Goal: Complete application form

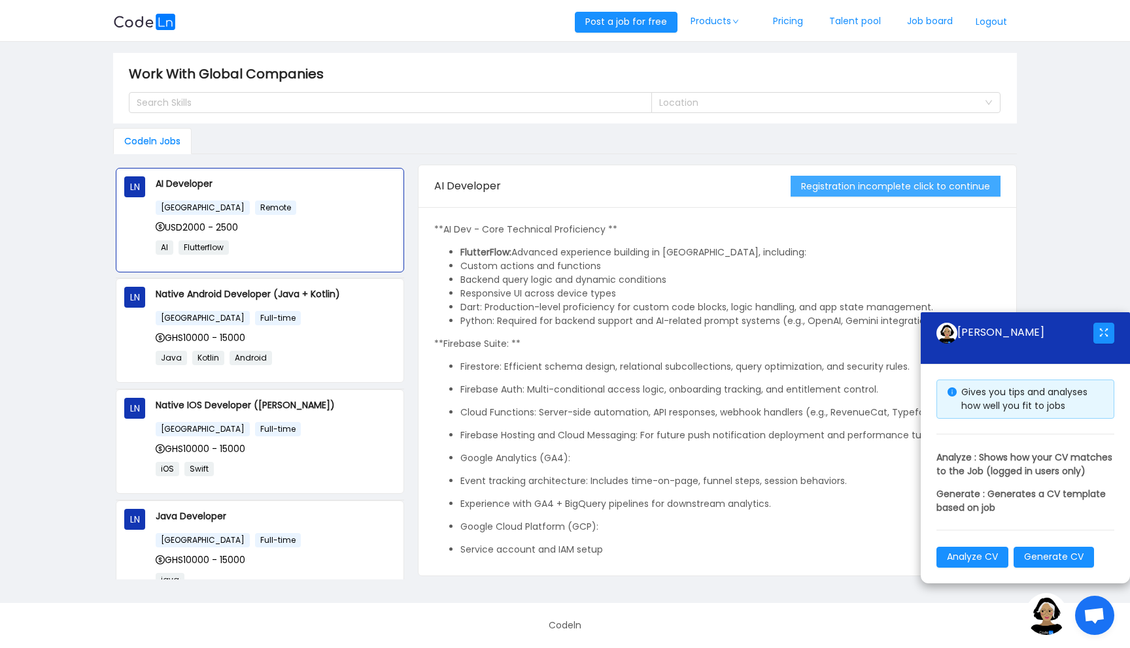
click at [824, 190] on button "Registration incomplete click to continue" at bounding box center [895, 186] width 210 height 21
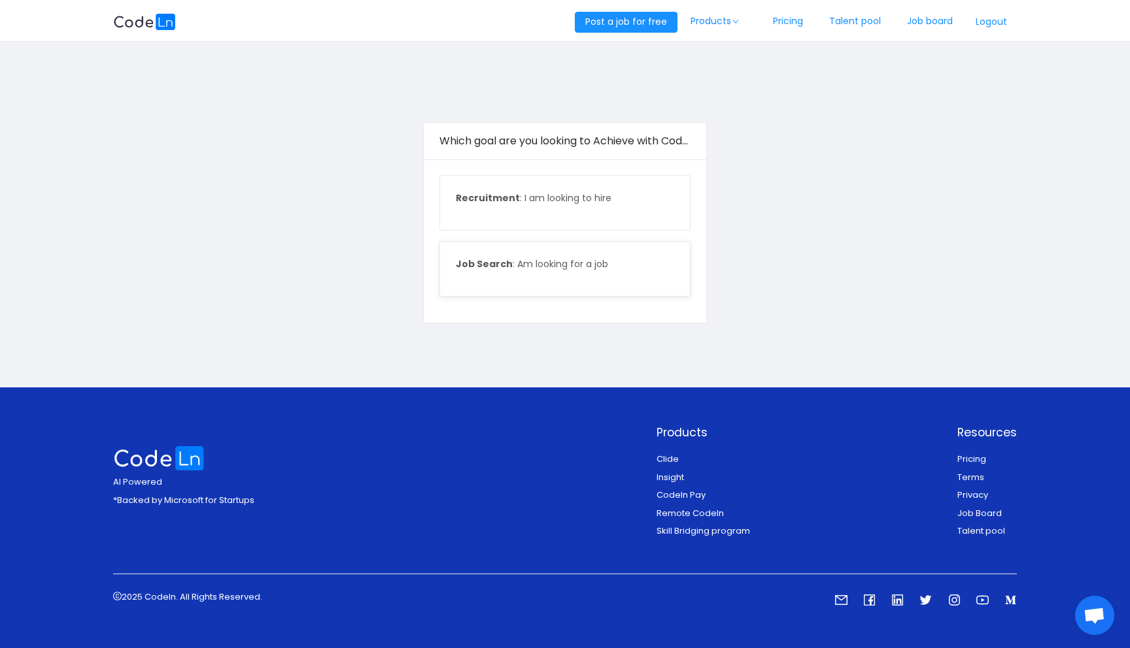
click at [565, 261] on p "Job Search : Am looking for a job" at bounding box center [565, 265] width 218 height 14
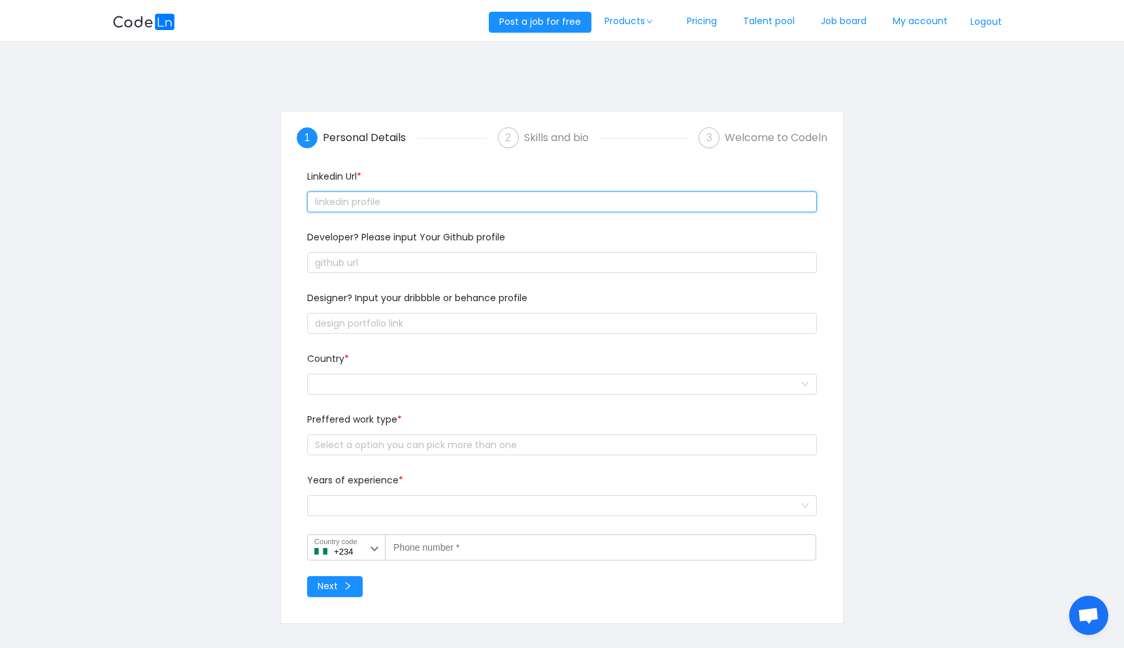
click at [533, 199] on input "text" at bounding box center [562, 202] width 510 height 21
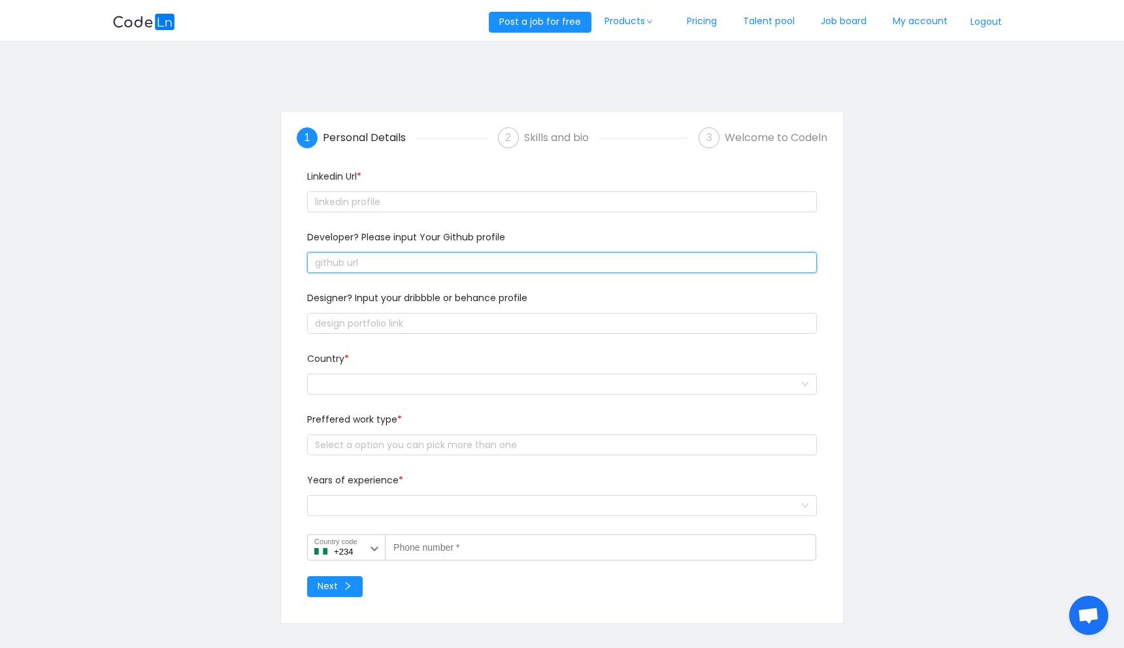
click at [457, 263] on input "text" at bounding box center [562, 262] width 510 height 21
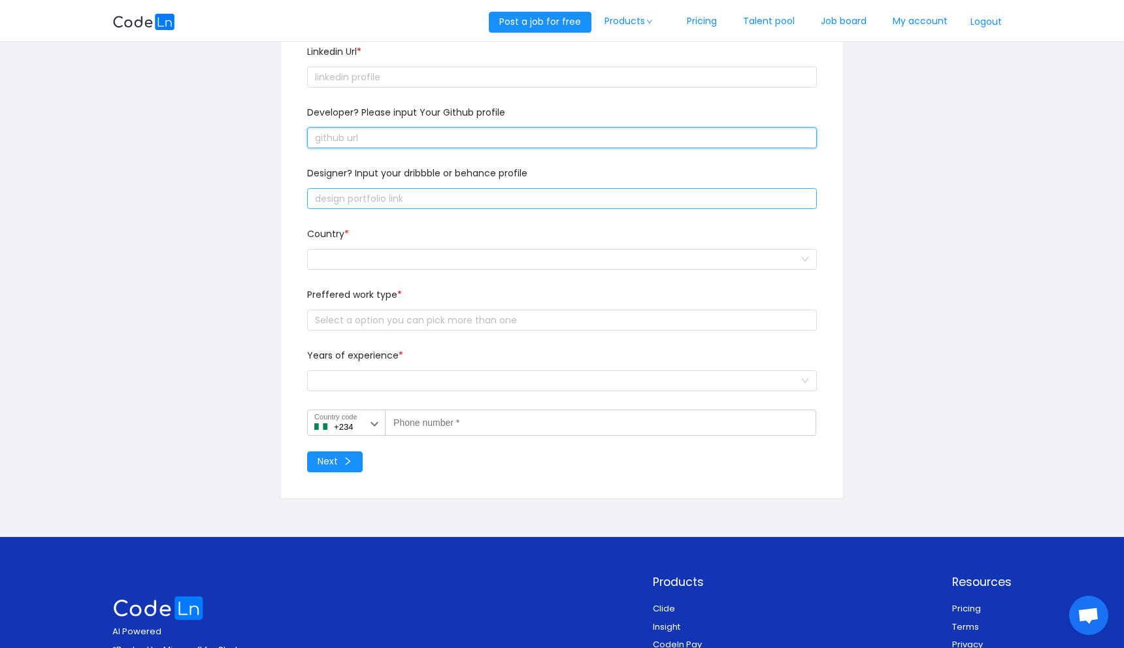
scroll to position [141, 0]
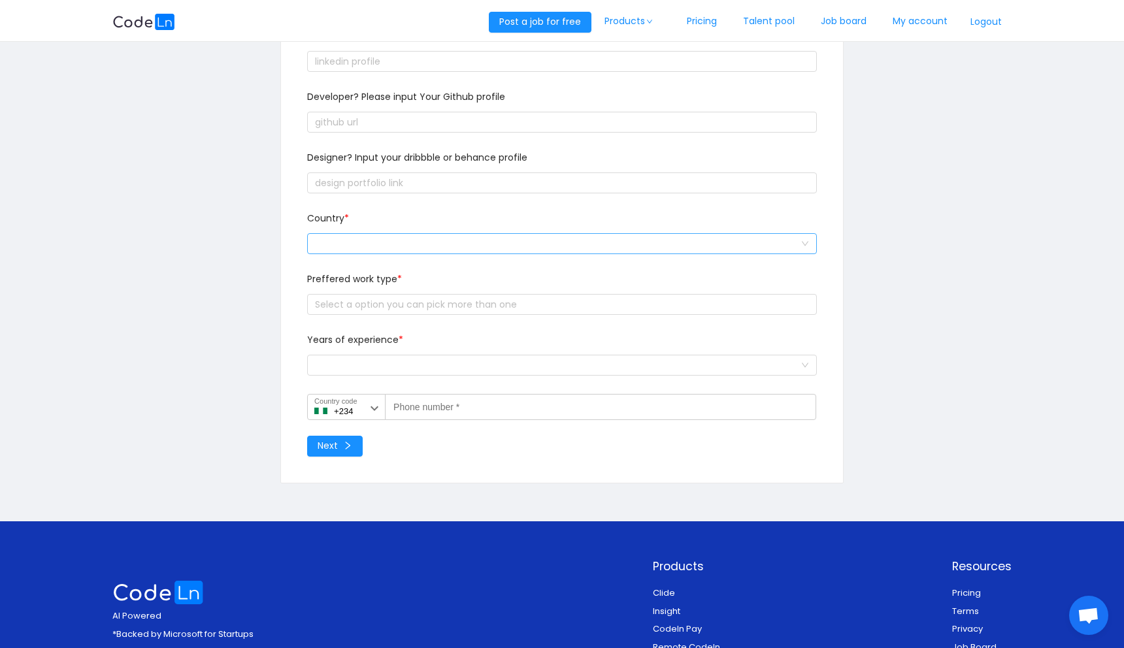
click at [409, 243] on div at bounding box center [558, 244] width 486 height 20
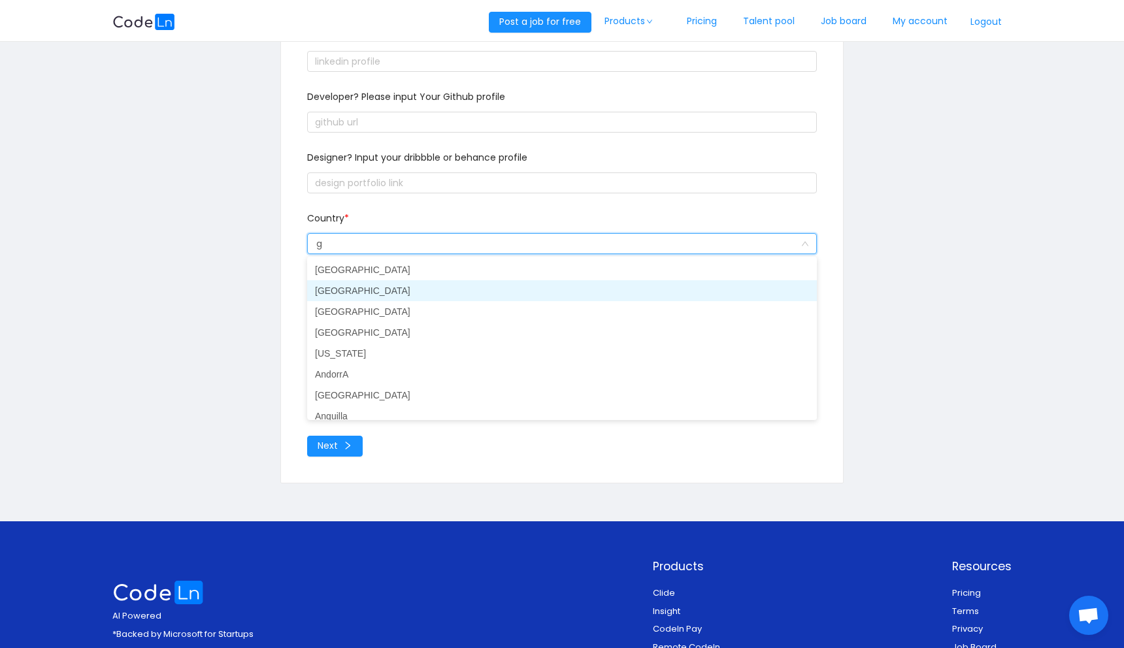
type input "gh"
click at [309, 283] on li "Ghana" at bounding box center [562, 290] width 510 height 21
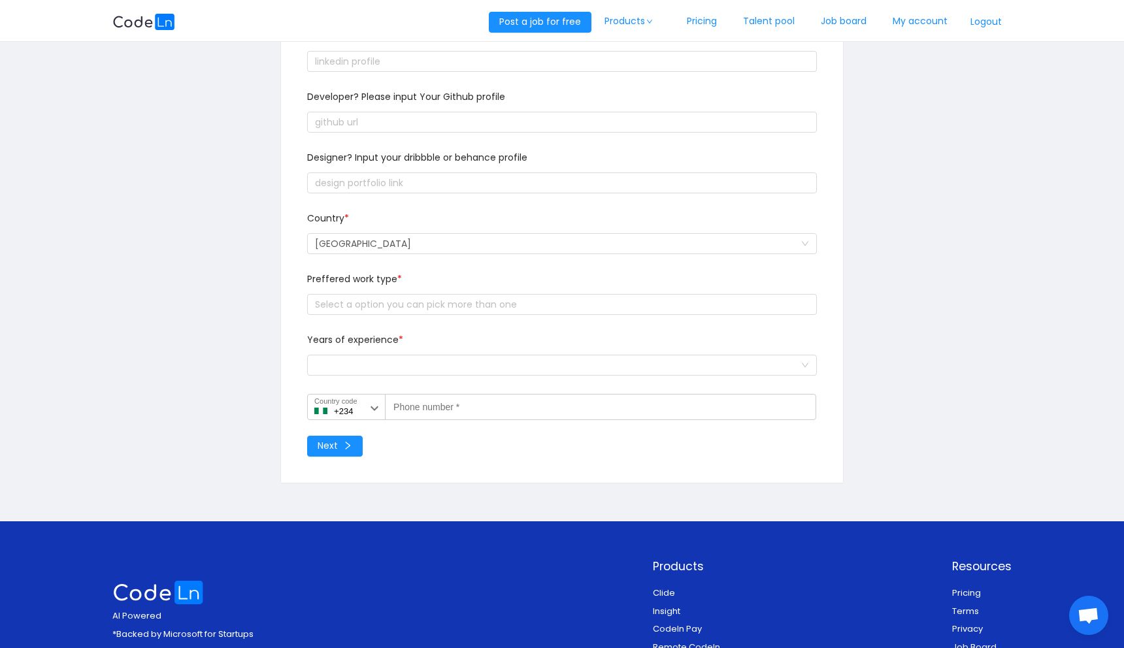
click at [326, 284] on span "Preffered work type *" at bounding box center [354, 279] width 95 height 13
click at [354, 301] on div "Select a option you can pick more than one" at bounding box center [559, 304] width 488 height 13
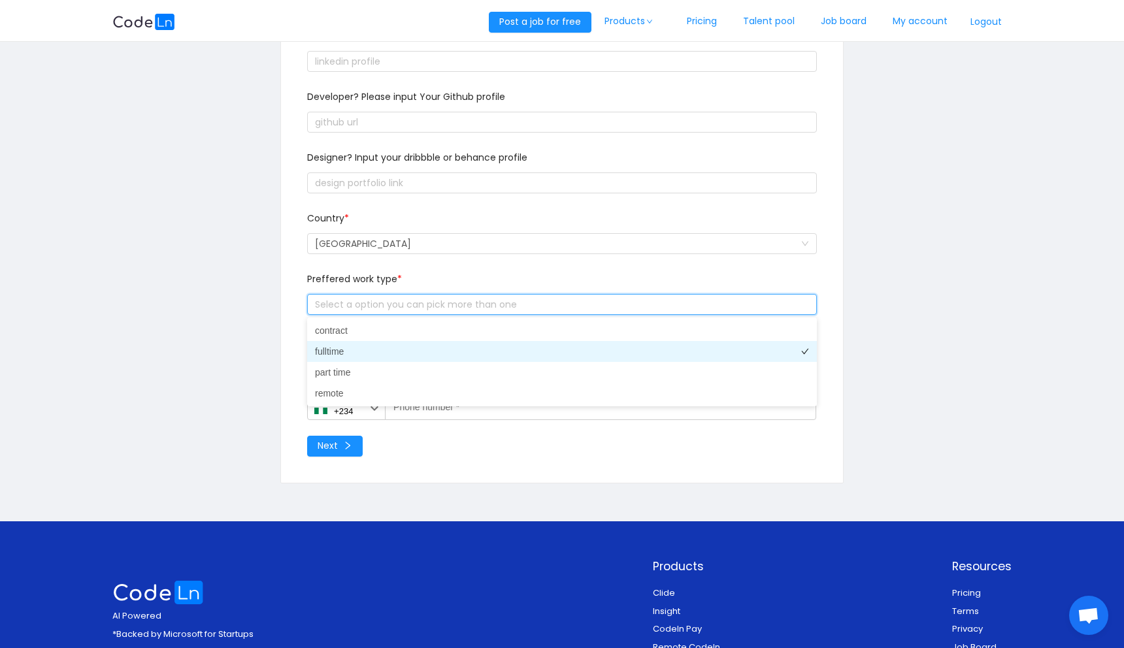
click at [372, 353] on li "fulltime" at bounding box center [562, 351] width 510 height 21
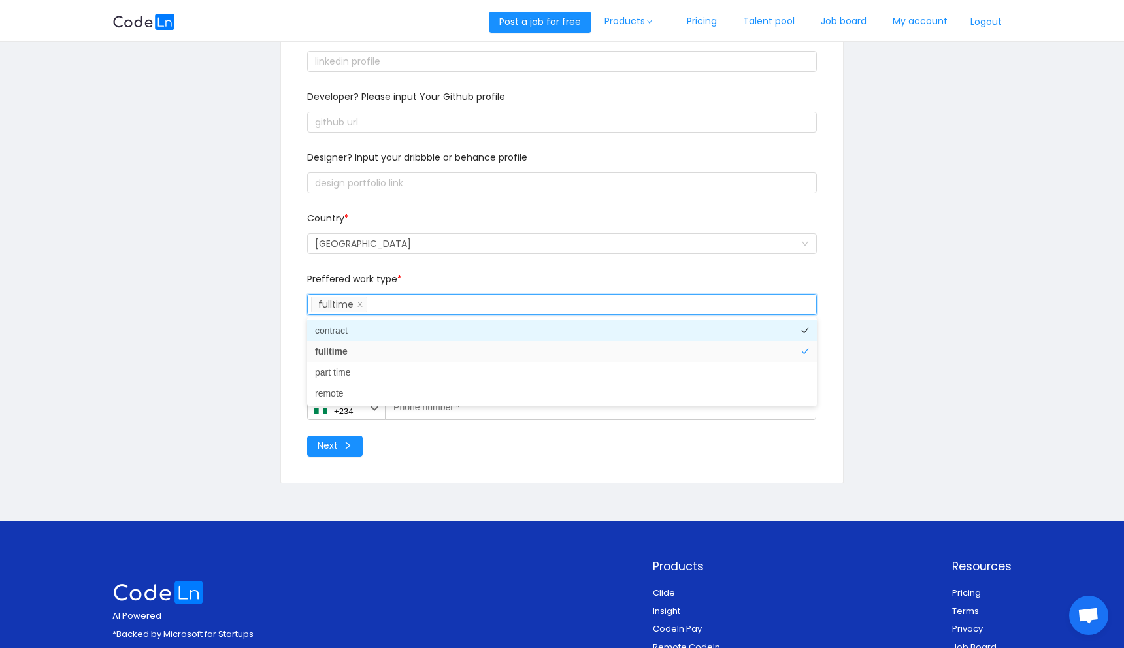
click at [377, 327] on li "contract" at bounding box center [562, 330] width 510 height 21
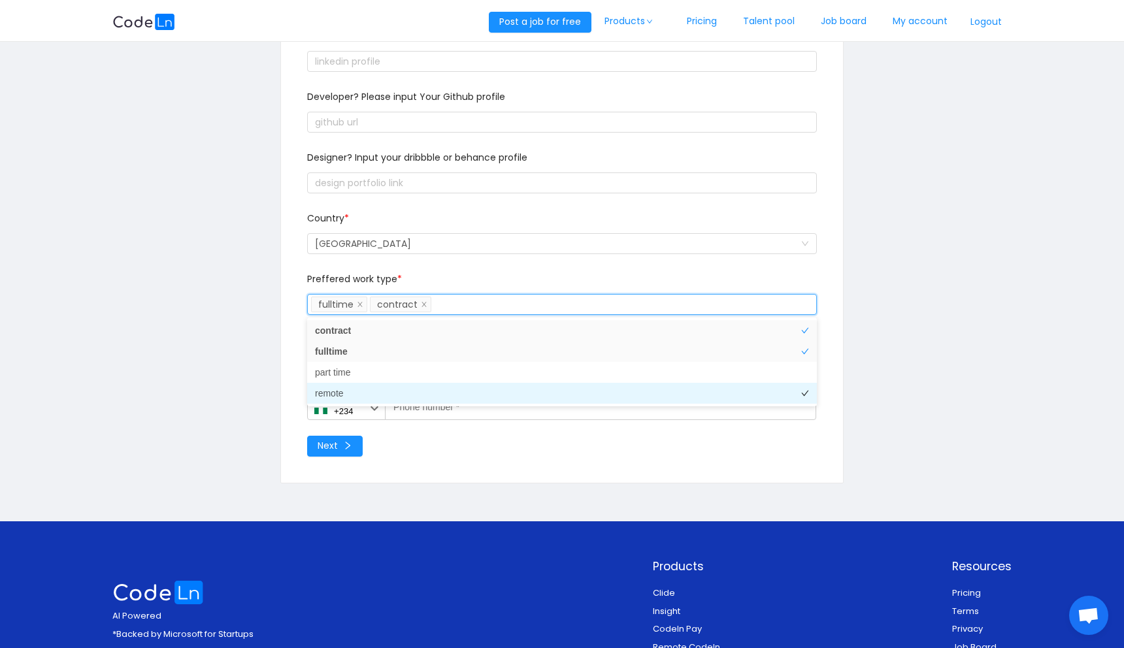
click at [372, 395] on li "remote" at bounding box center [562, 393] width 510 height 21
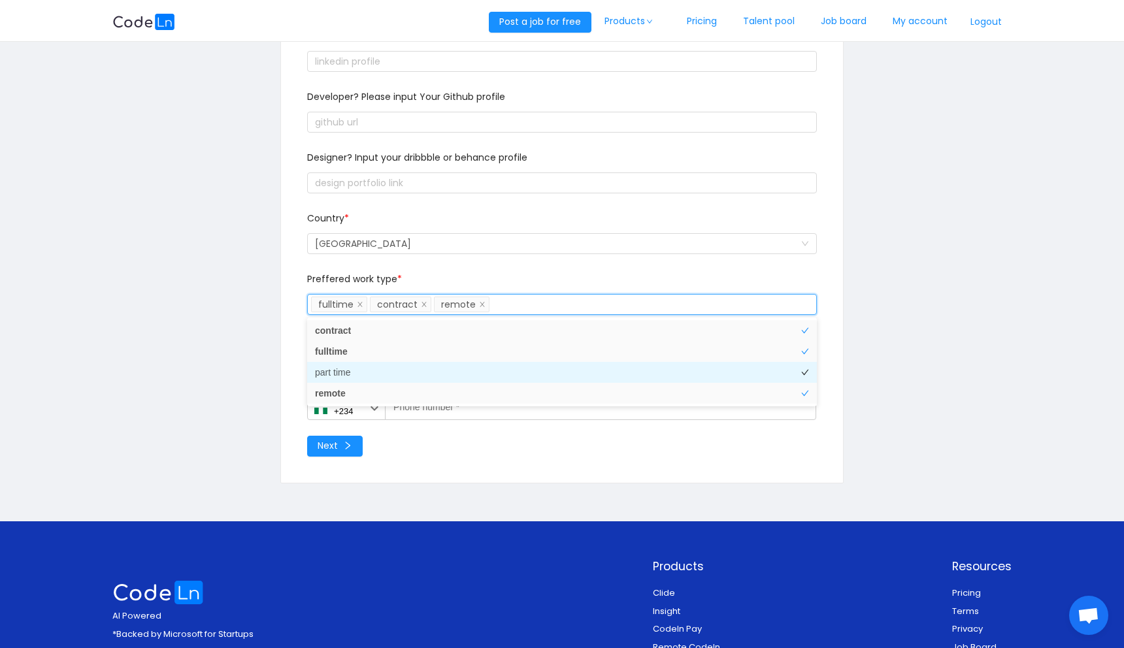
click at [371, 370] on li "part time" at bounding box center [562, 372] width 510 height 21
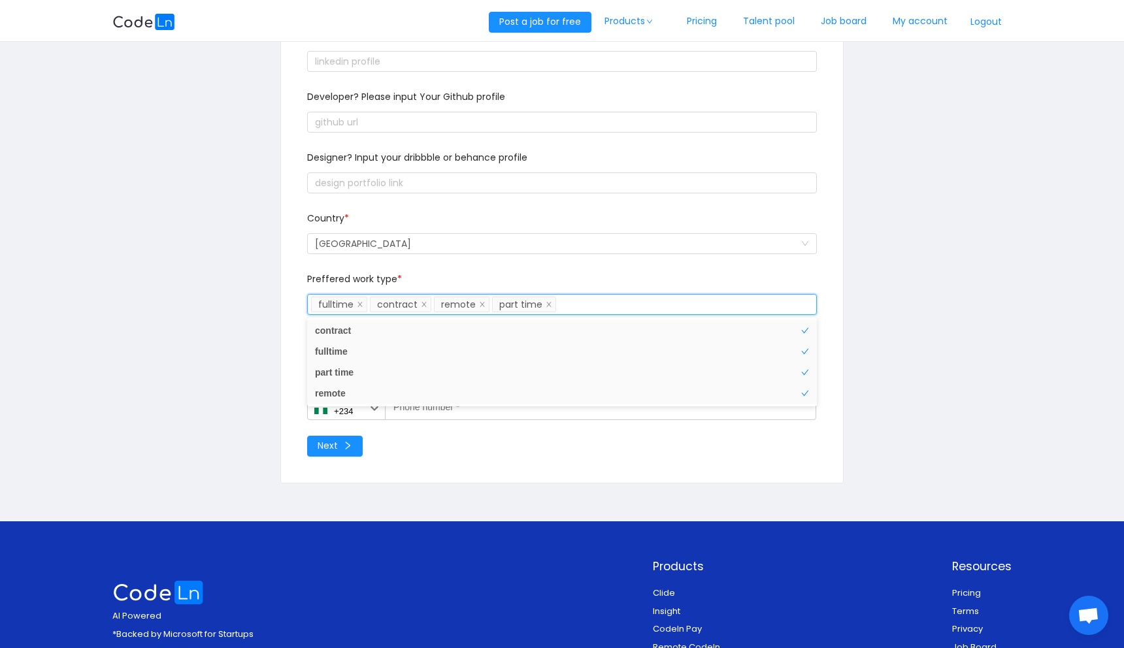
click at [437, 267] on div "Country * Ghana" at bounding box center [562, 242] width 520 height 61
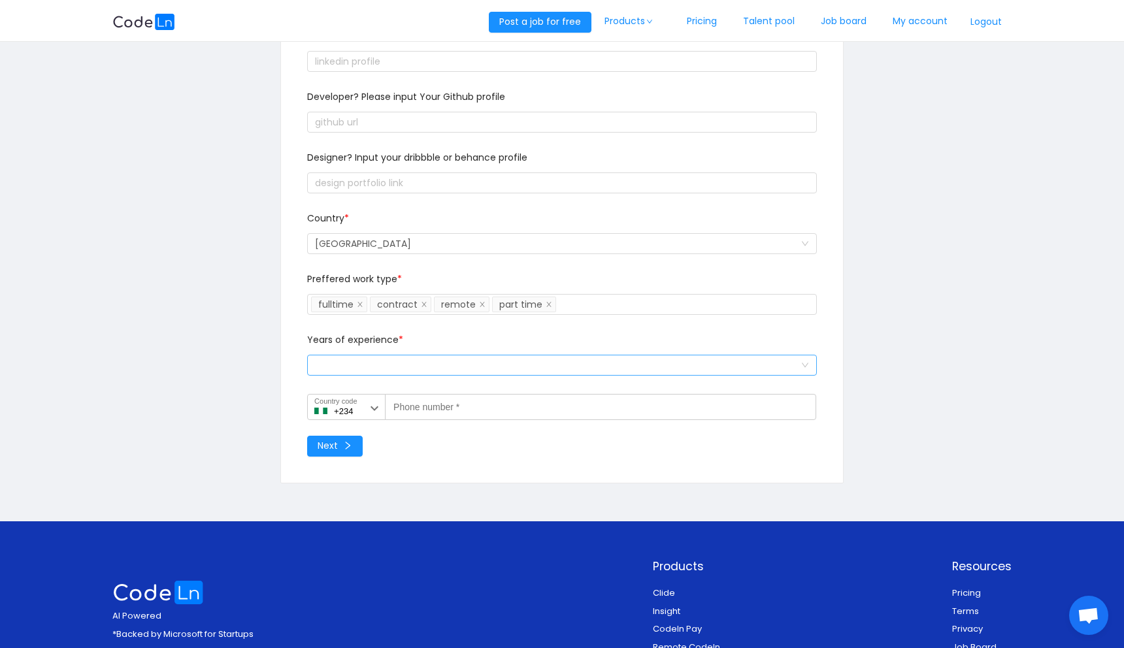
click at [430, 365] on div "Select a option and change input text above" at bounding box center [558, 366] width 486 height 20
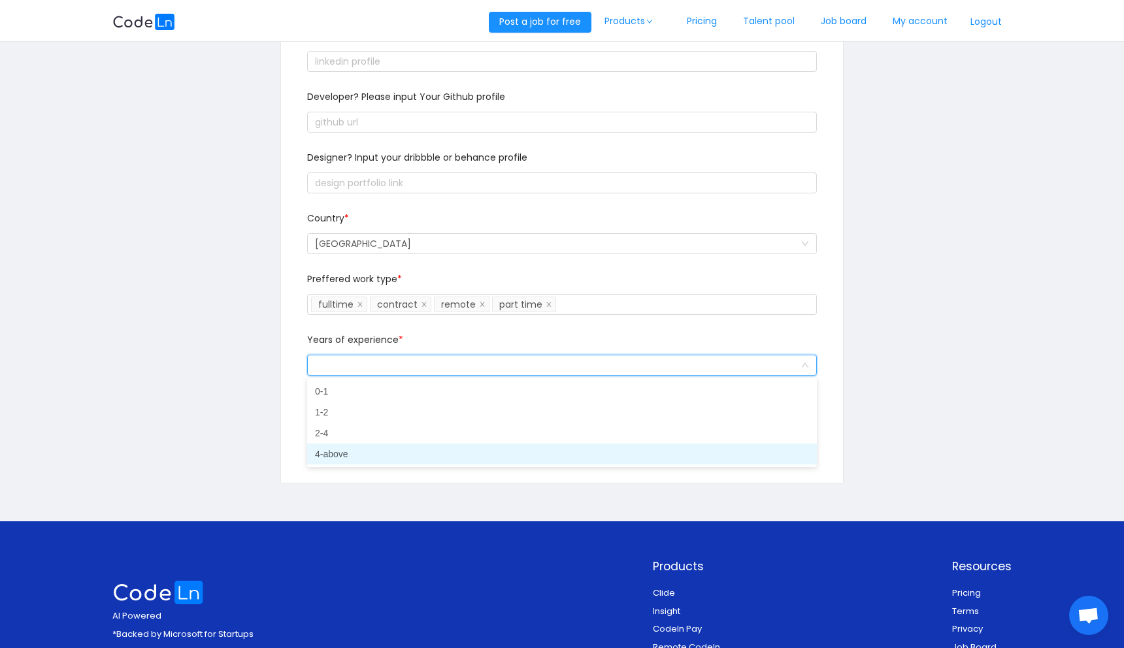
click at [378, 460] on li "4-above" at bounding box center [562, 454] width 510 height 21
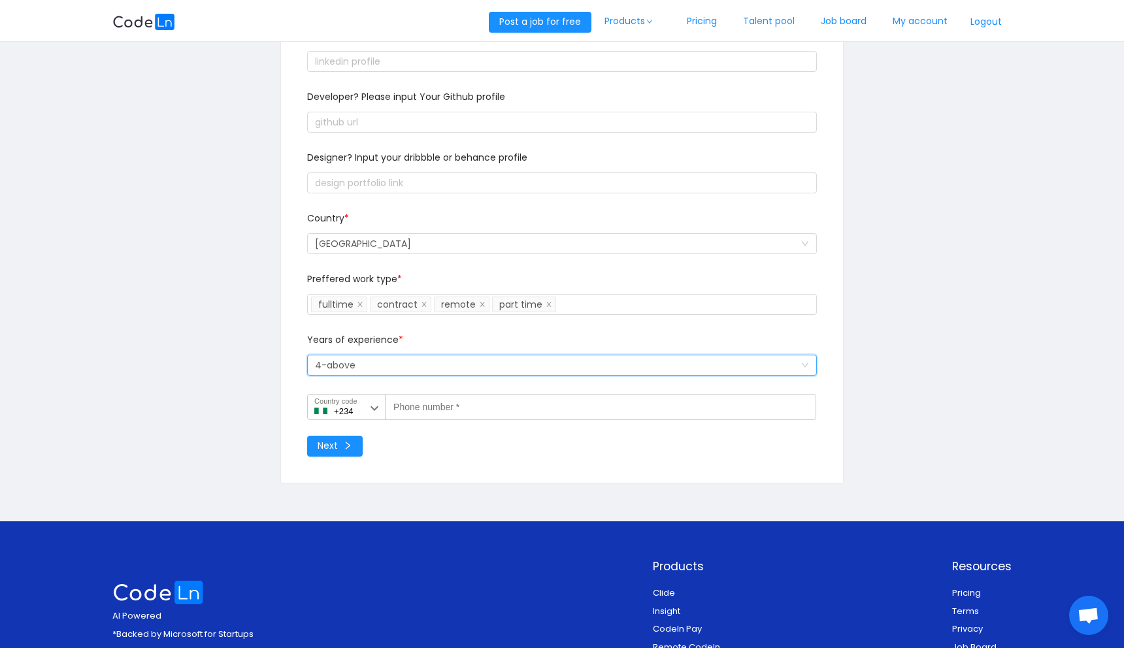
click at [348, 412] on input "+234" at bounding box center [346, 407] width 78 height 26
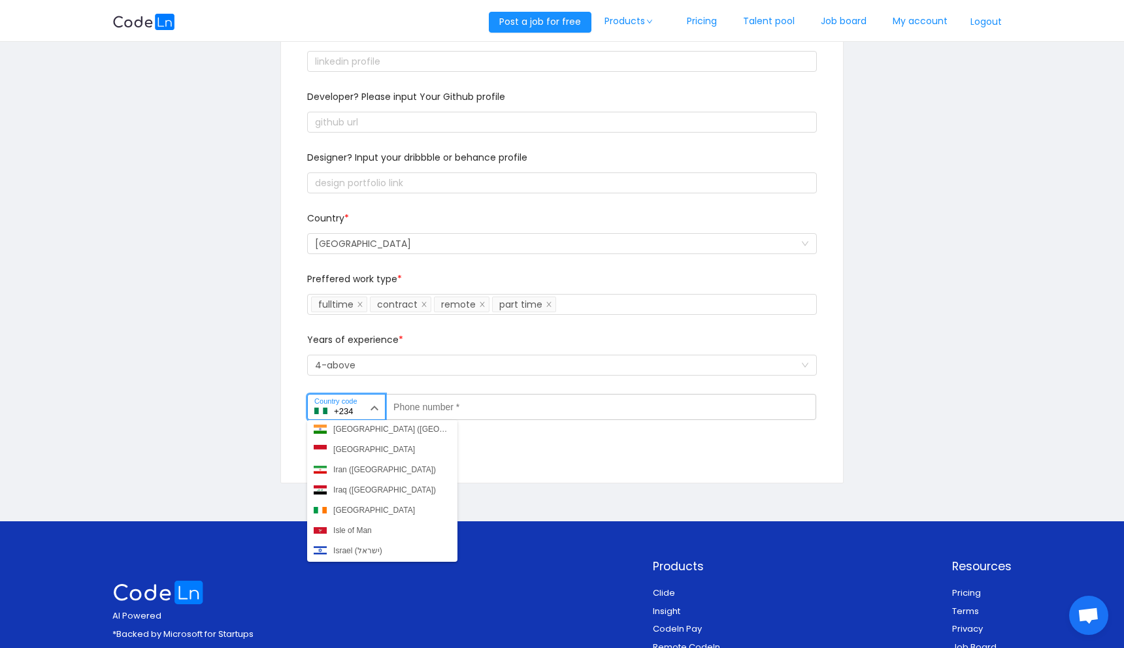
scroll to position [1621, 0]
click at [355, 426] on div "Ghana (Gaana)" at bounding box center [360, 430] width 54 height 12
type input "+233"
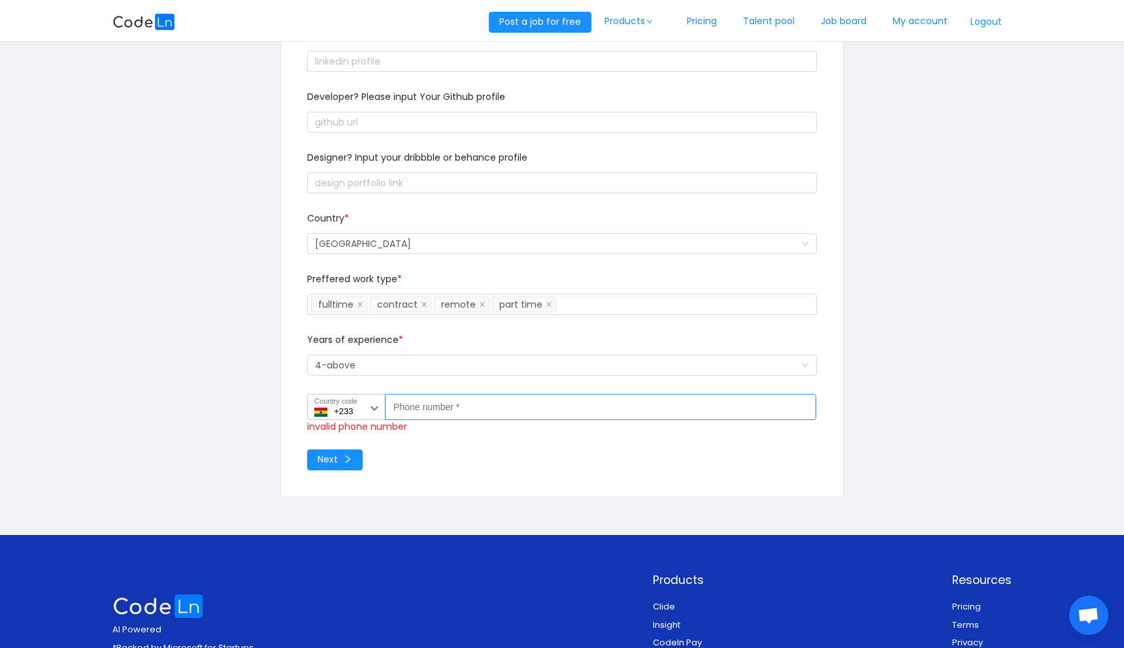
click at [430, 407] on label "Phone number *" at bounding box center [420, 404] width 52 height 11
click at [430, 407] on input "Phone number *" at bounding box center [600, 407] width 431 height 26
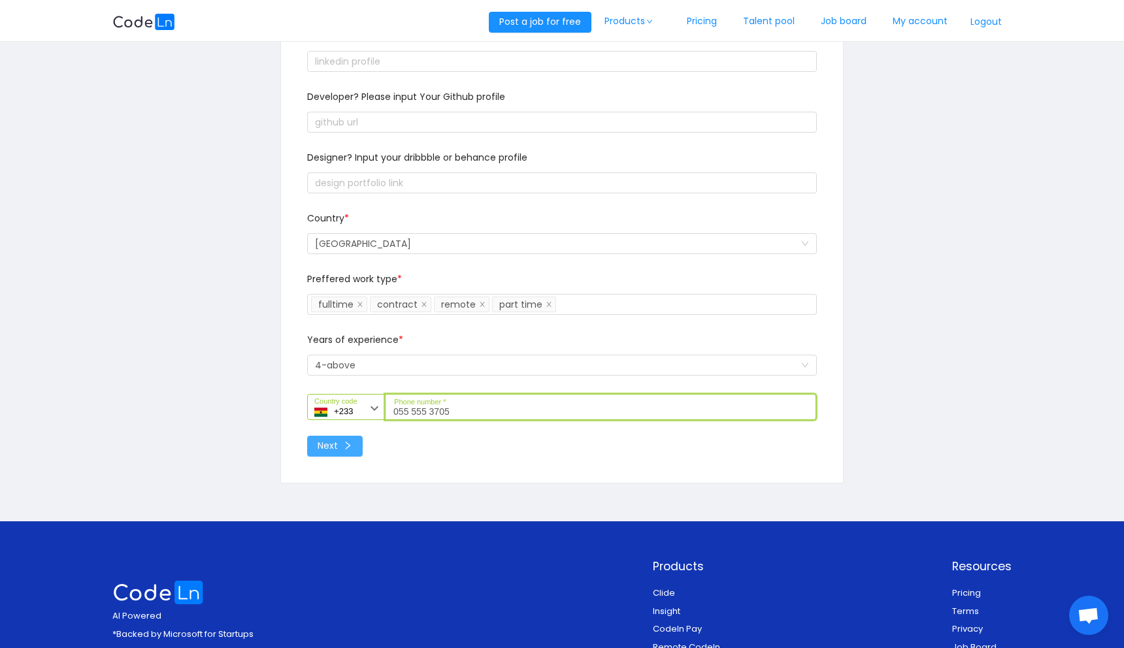
type input "055 555 3705"
click at [343, 440] on button "Next" at bounding box center [335, 446] width 56 height 21
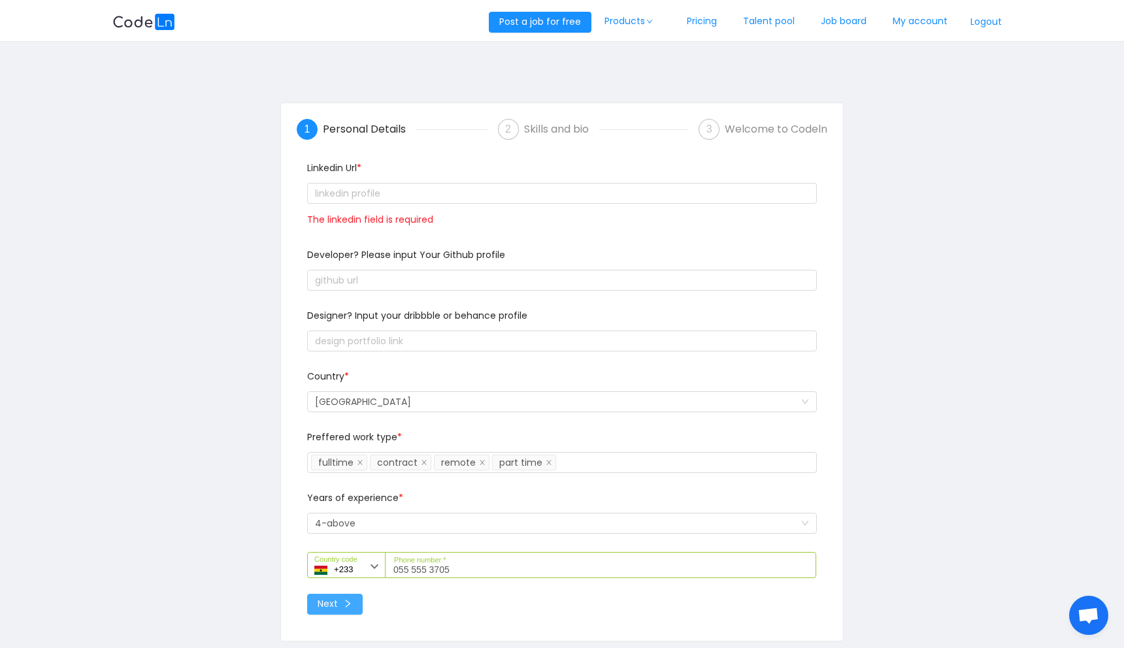
scroll to position [0, 0]
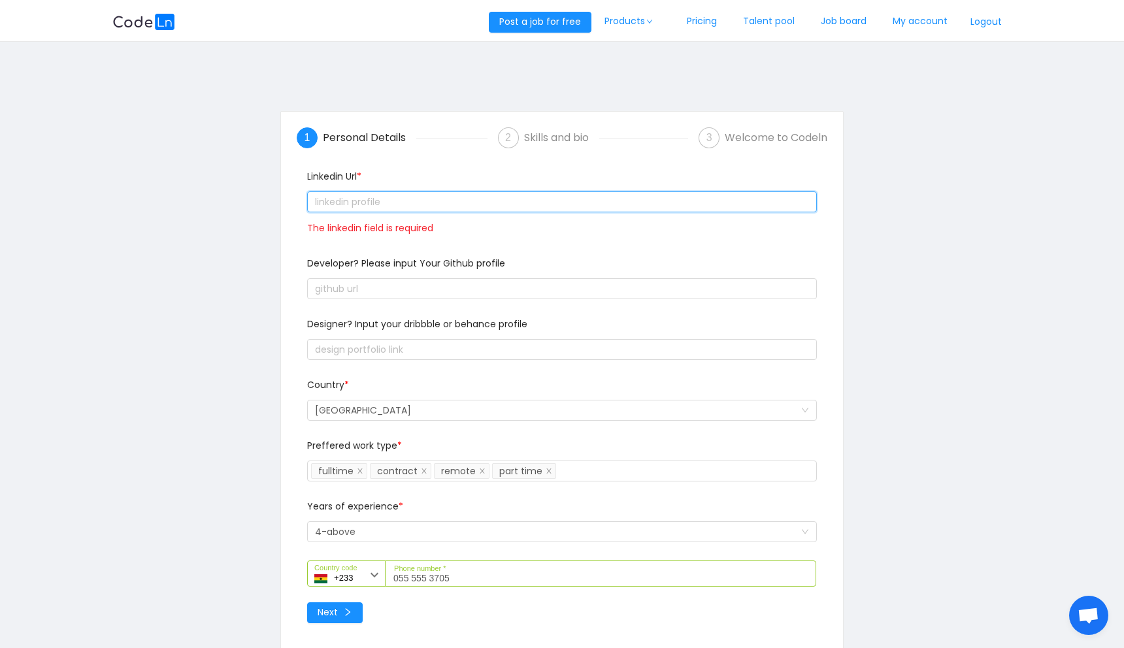
click at [428, 204] on input "text" at bounding box center [562, 202] width 510 height 21
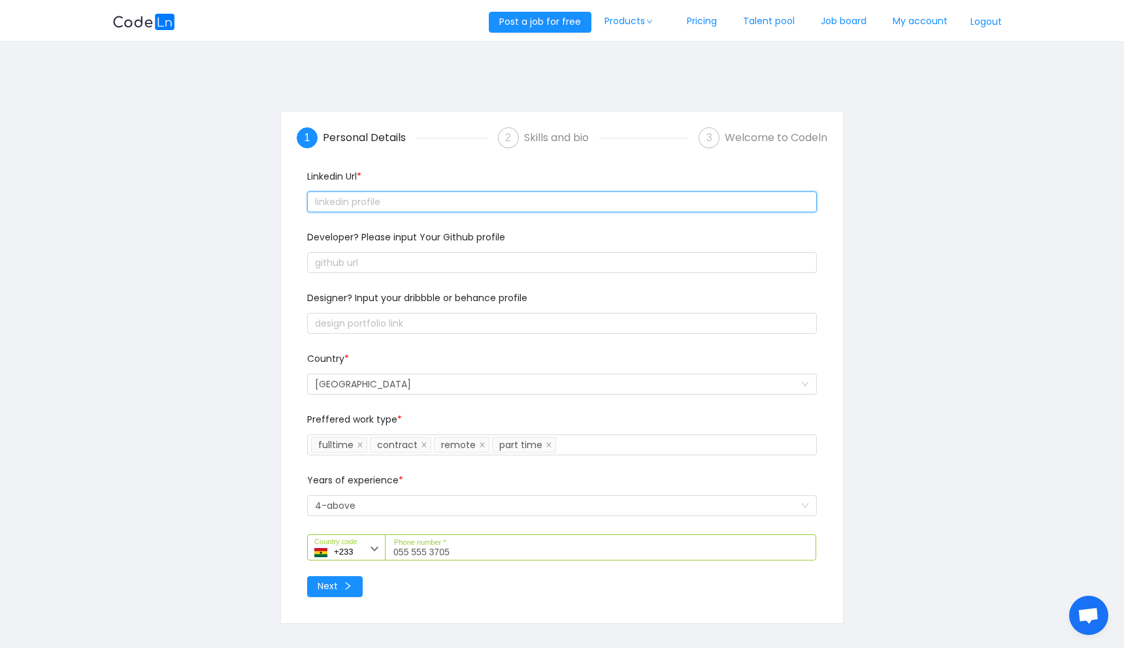
click at [413, 192] on input "text" at bounding box center [562, 202] width 510 height 21
click at [416, 207] on input "text" at bounding box center [562, 202] width 510 height 21
paste input "text"
click at [416, 207] on input "text" at bounding box center [562, 202] width 510 height 21
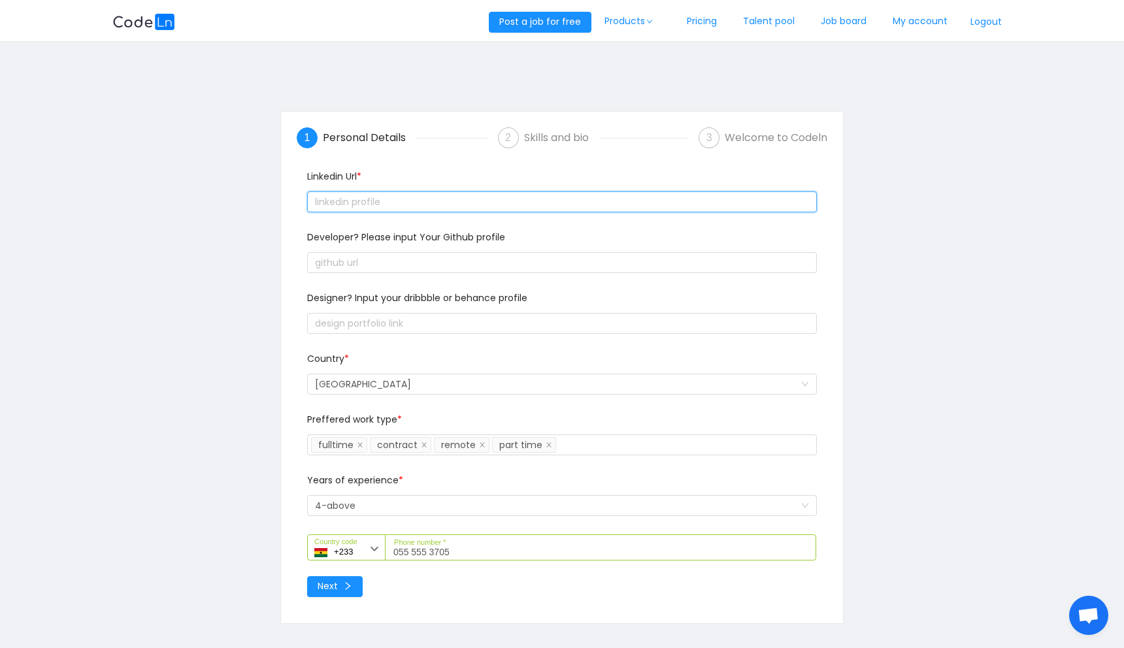
click at [416, 207] on input "text" at bounding box center [562, 202] width 510 height 21
paste input "text"
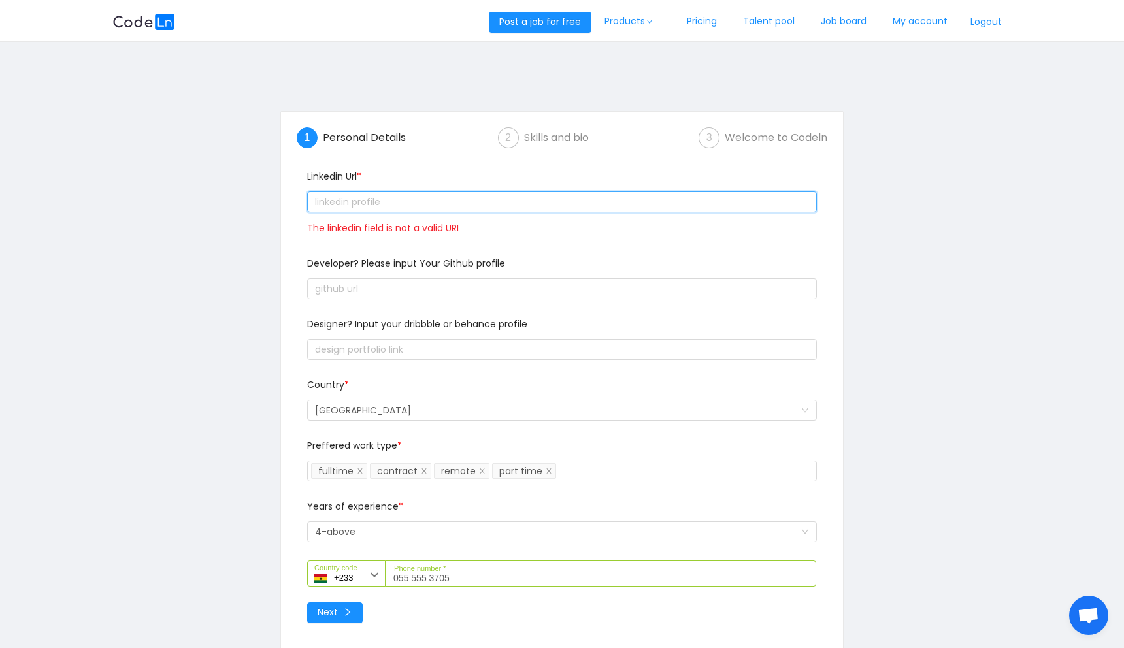
click at [400, 202] on input "text" at bounding box center [562, 202] width 510 height 21
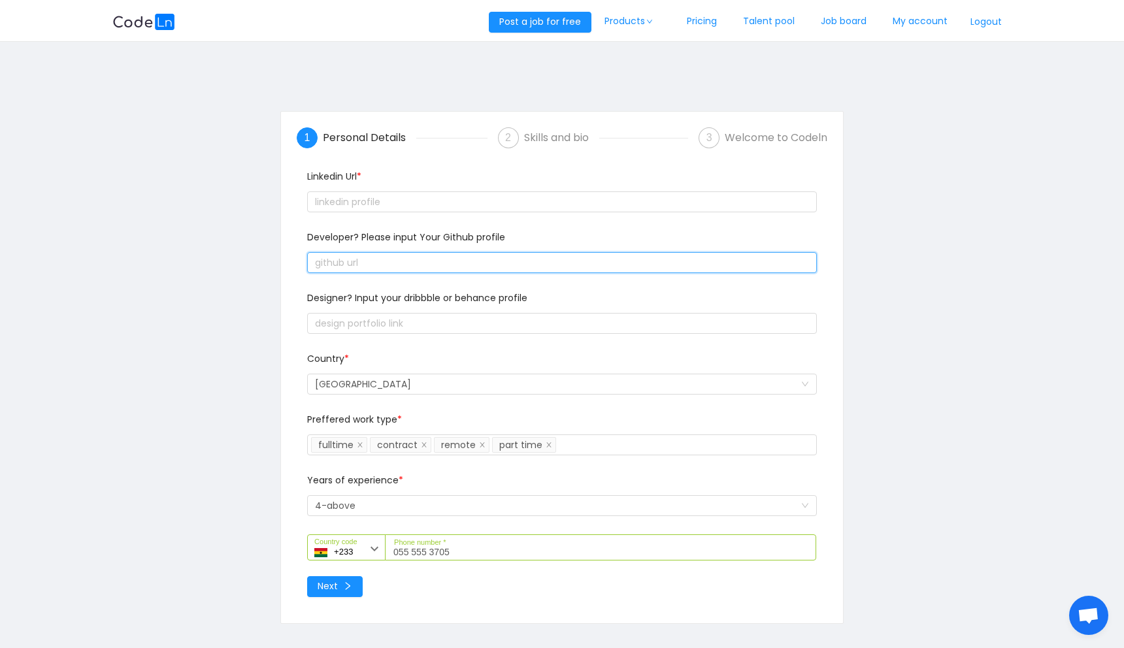
click at [396, 264] on input "text" at bounding box center [562, 262] width 510 height 21
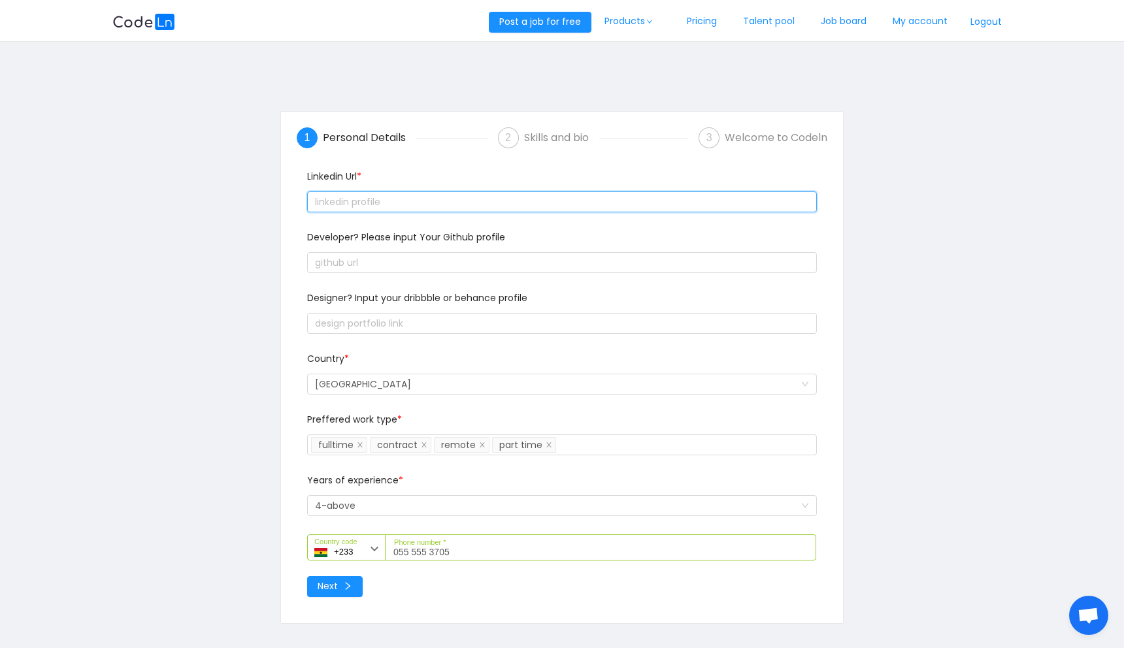
click at [425, 197] on input "text" at bounding box center [562, 202] width 510 height 21
click at [433, 207] on input "text" at bounding box center [562, 202] width 510 height 21
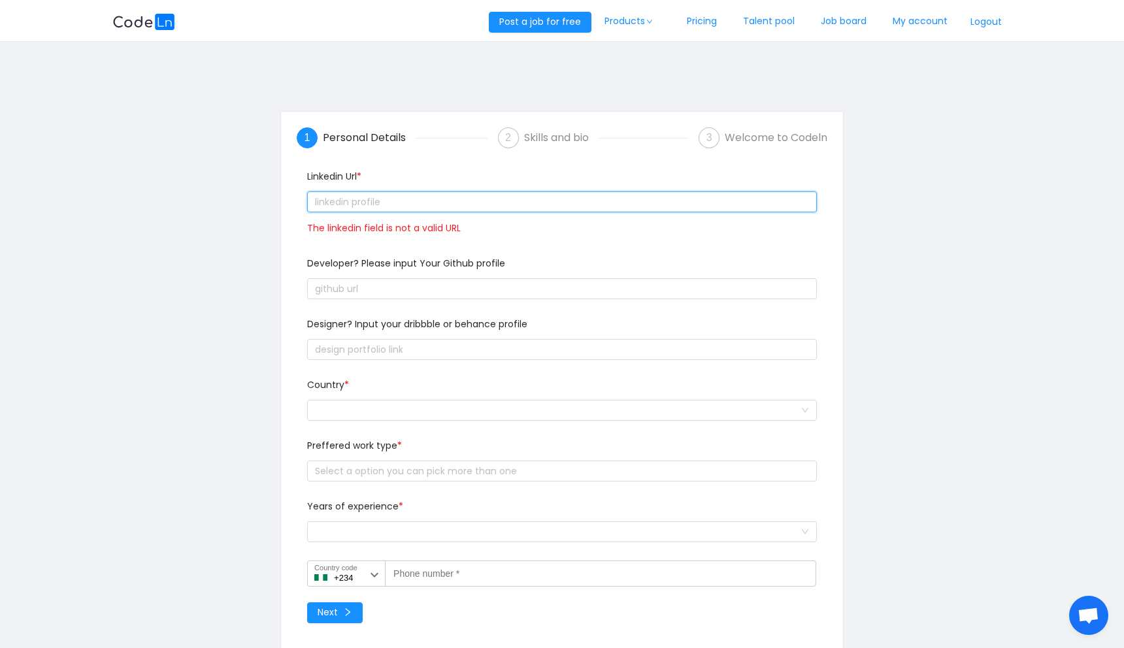
paste input "text"
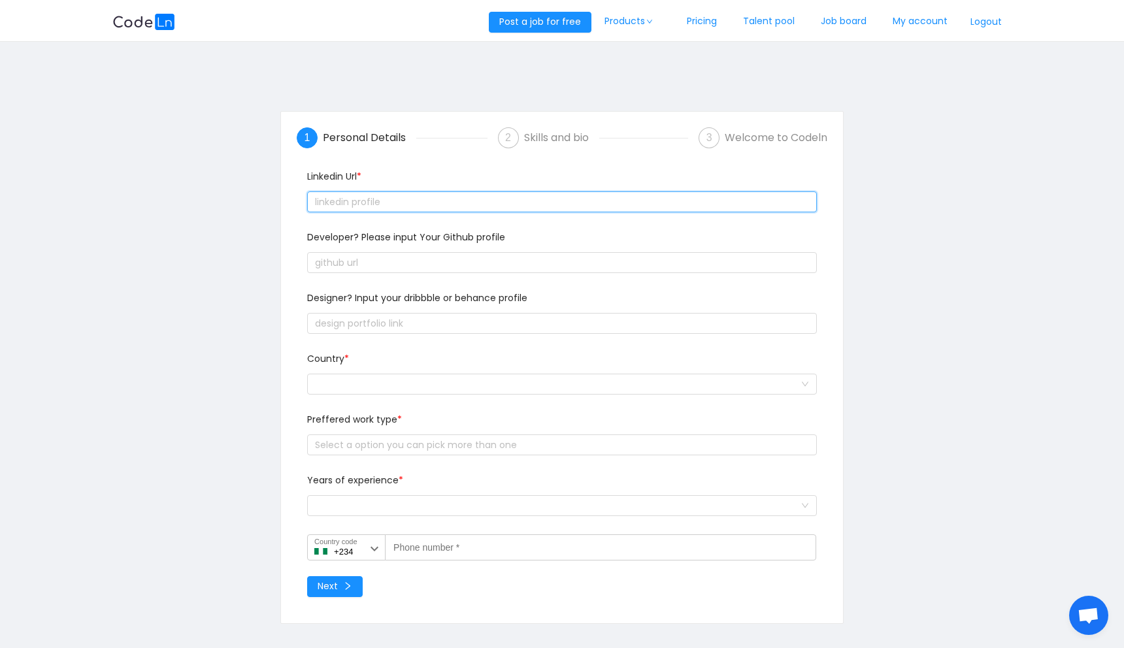
click at [526, 205] on input "text" at bounding box center [562, 202] width 510 height 21
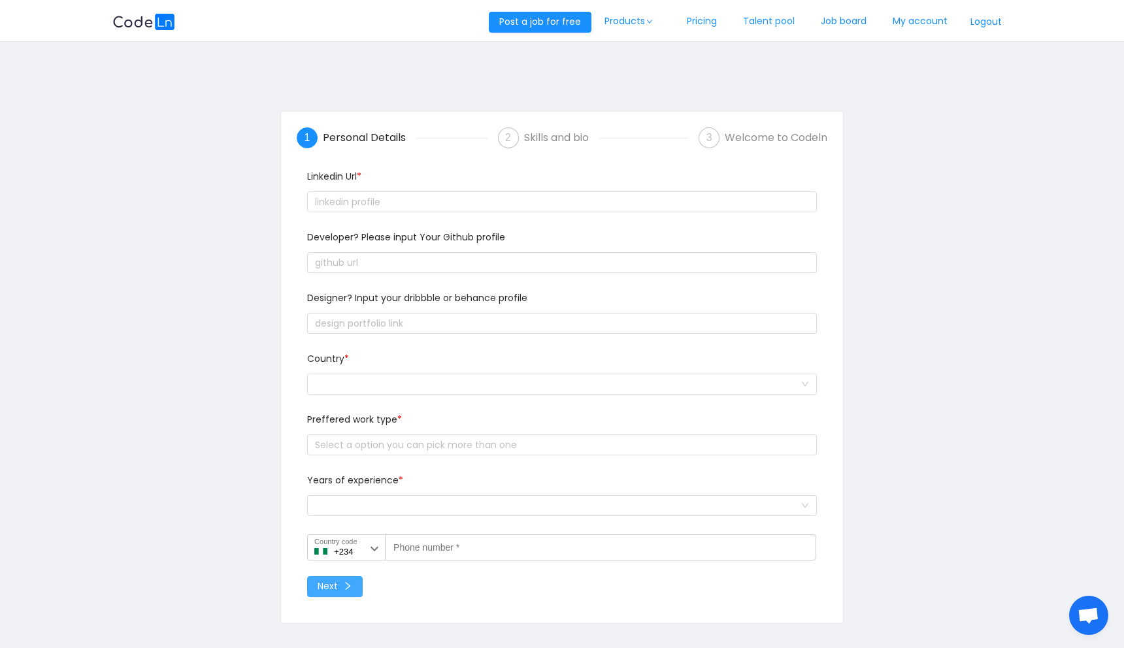
click at [337, 596] on button "Next" at bounding box center [335, 587] width 56 height 21
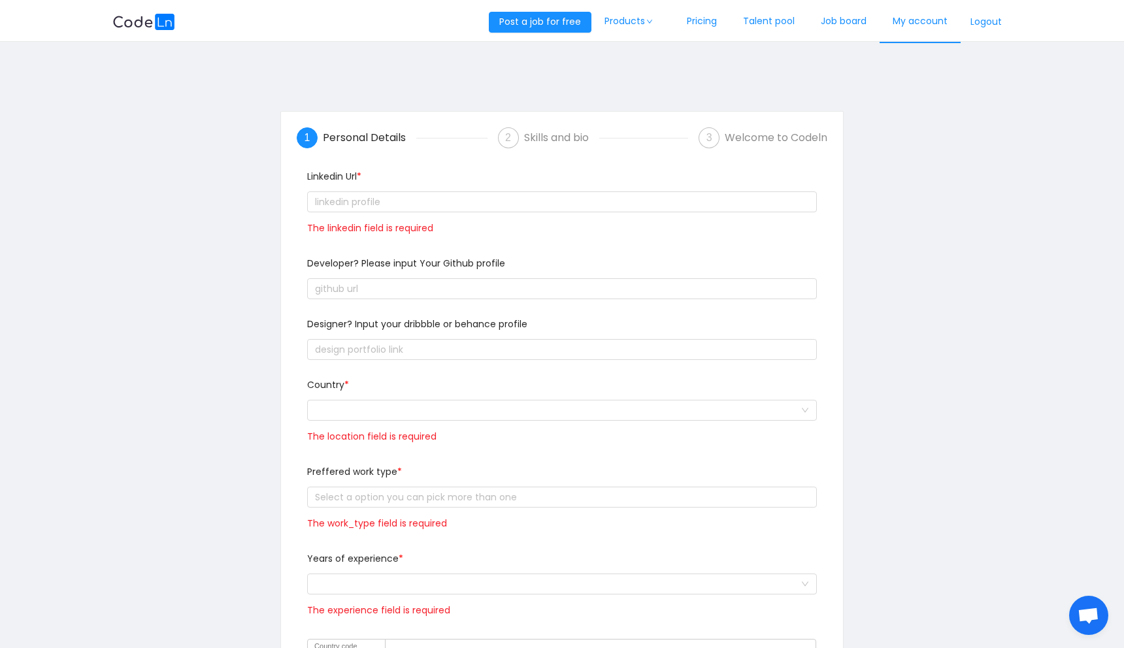
click at [914, 33] on link "My account" at bounding box center [920, 21] width 81 height 43
click at [907, 20] on link "My account" at bounding box center [920, 21] width 81 height 43
